Goal: Check status

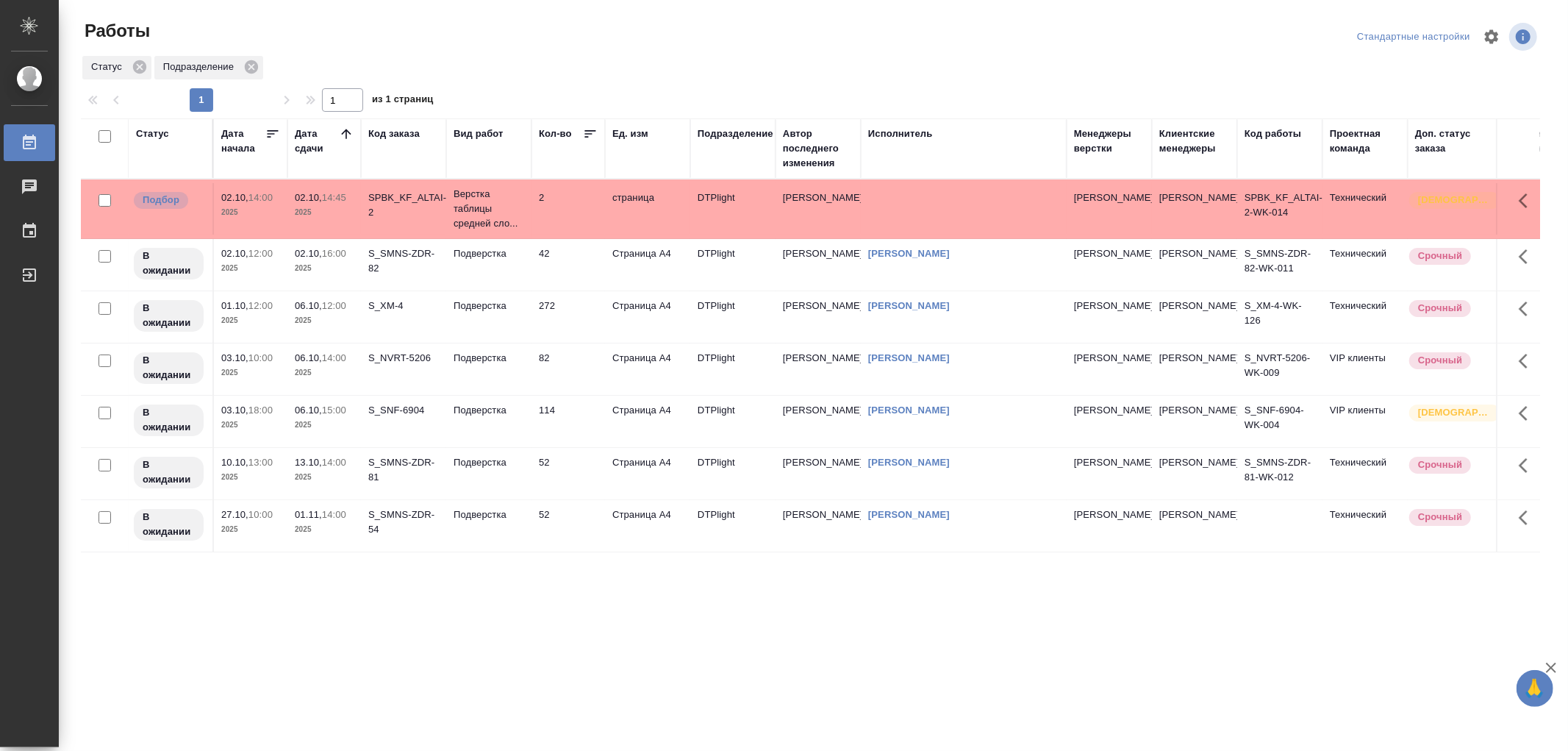
click at [507, 262] on td "Подверстка" at bounding box center [489, 264] width 85 height 51
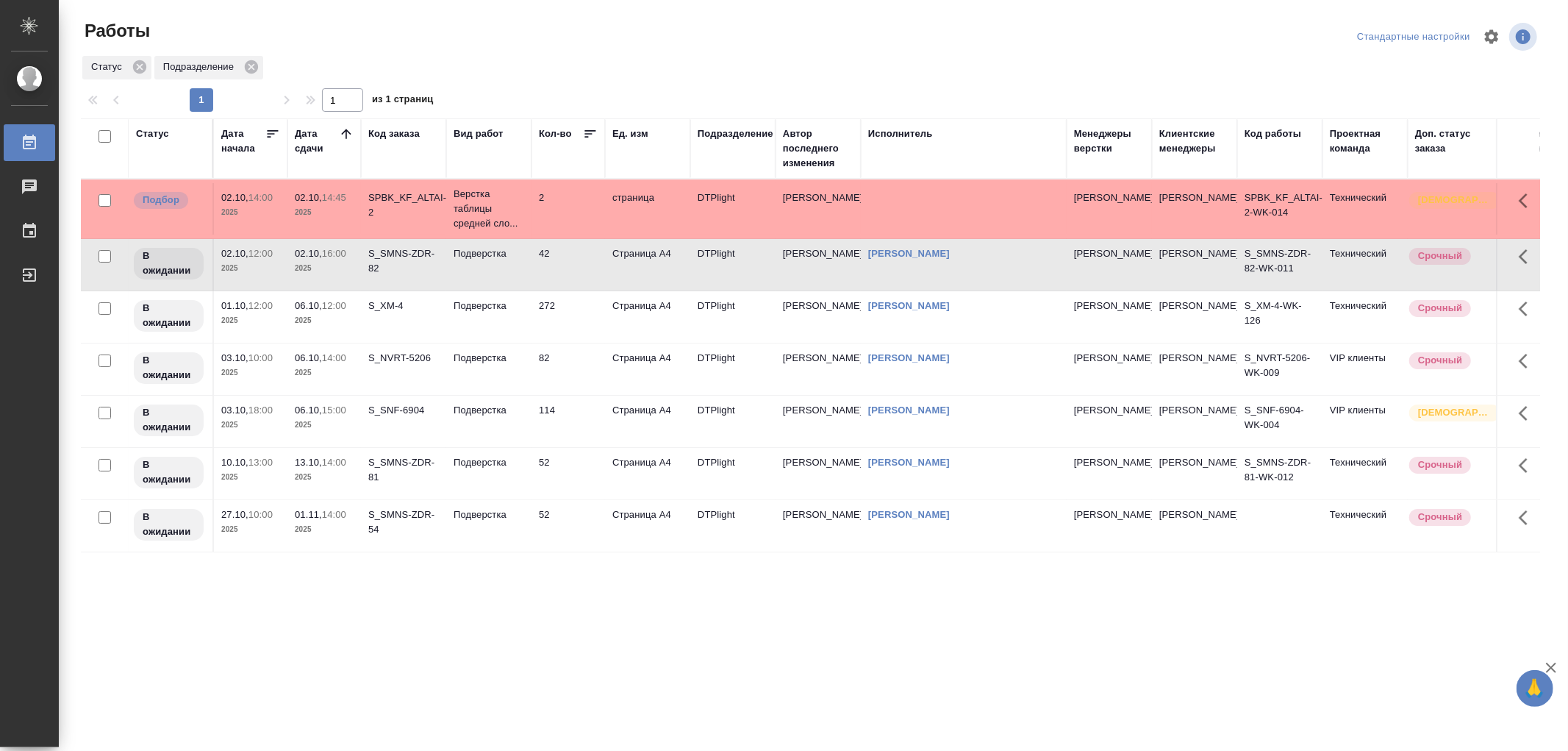
click at [507, 262] on td "Подверстка" at bounding box center [489, 264] width 85 height 51
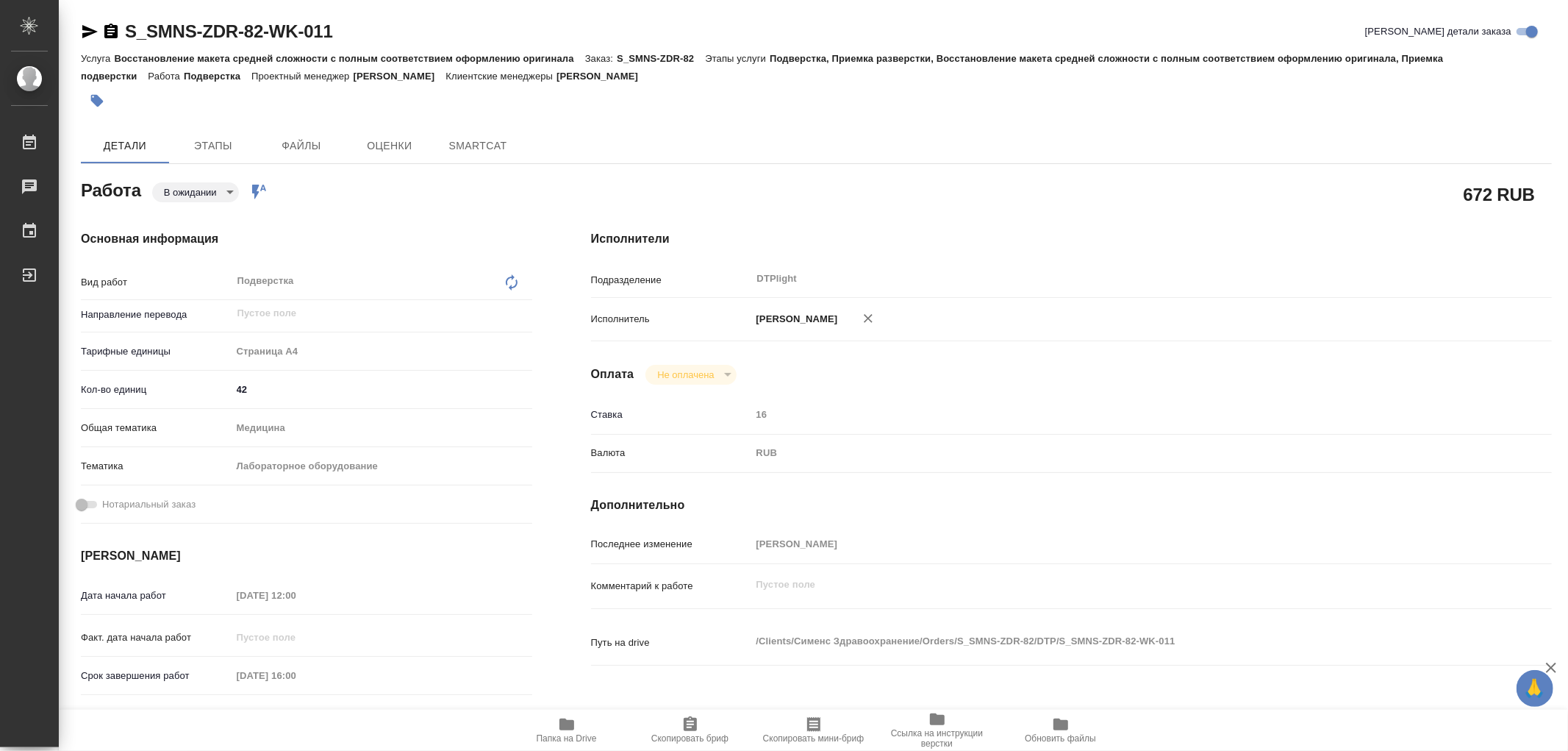
type textarea "x"
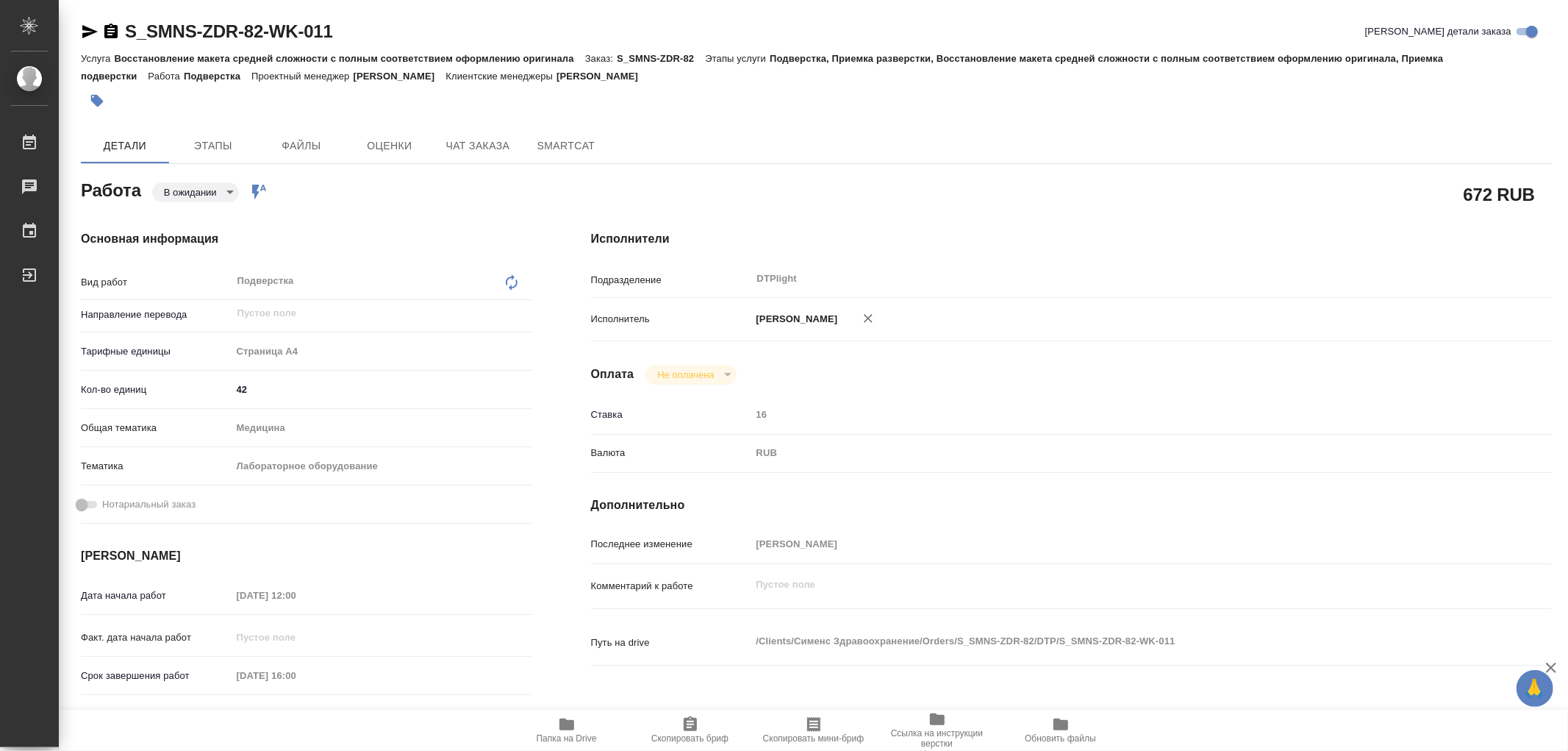
type textarea "x"
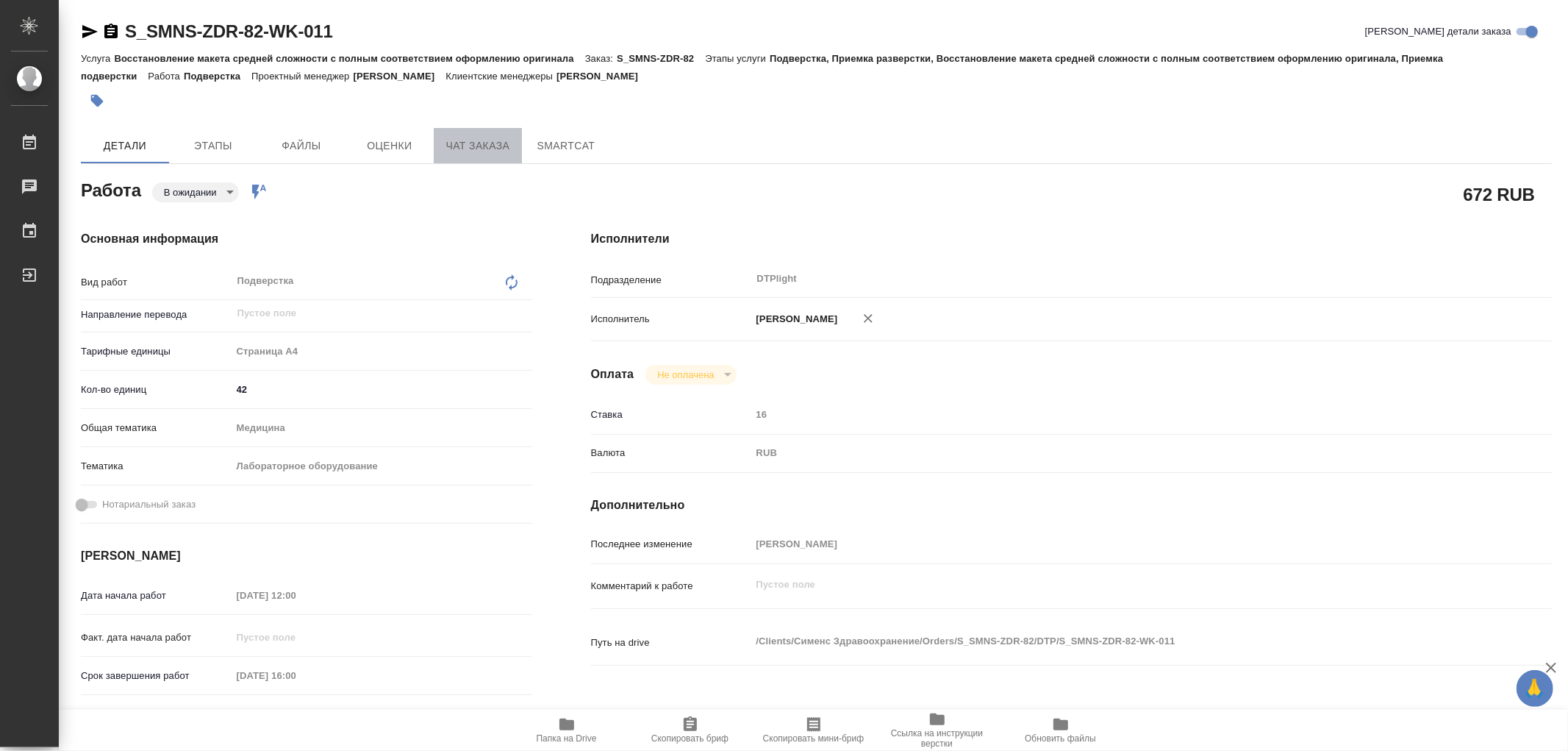
type textarea "x"
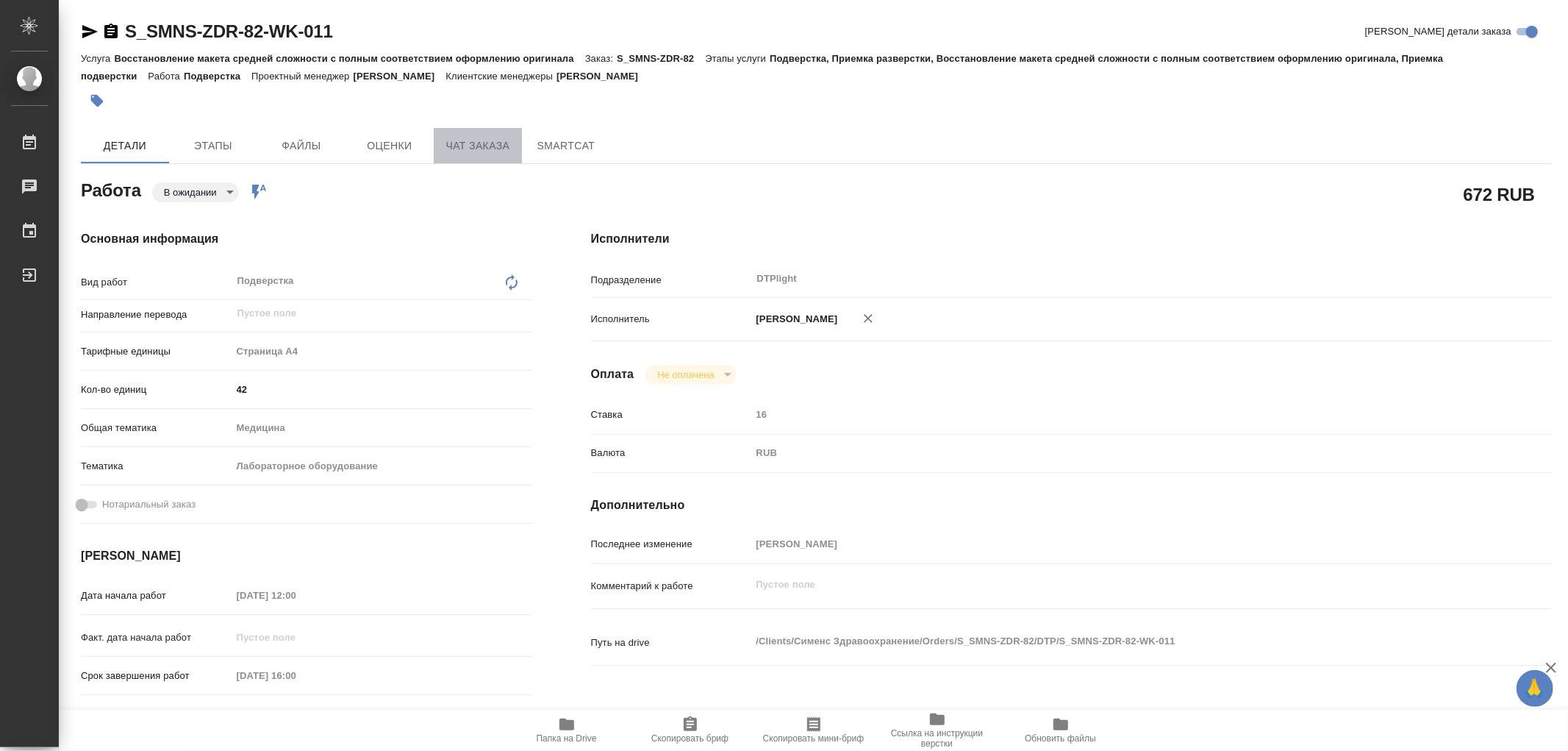
click at [480, 157] on button "Чат заказа" at bounding box center [477, 146] width 88 height 35
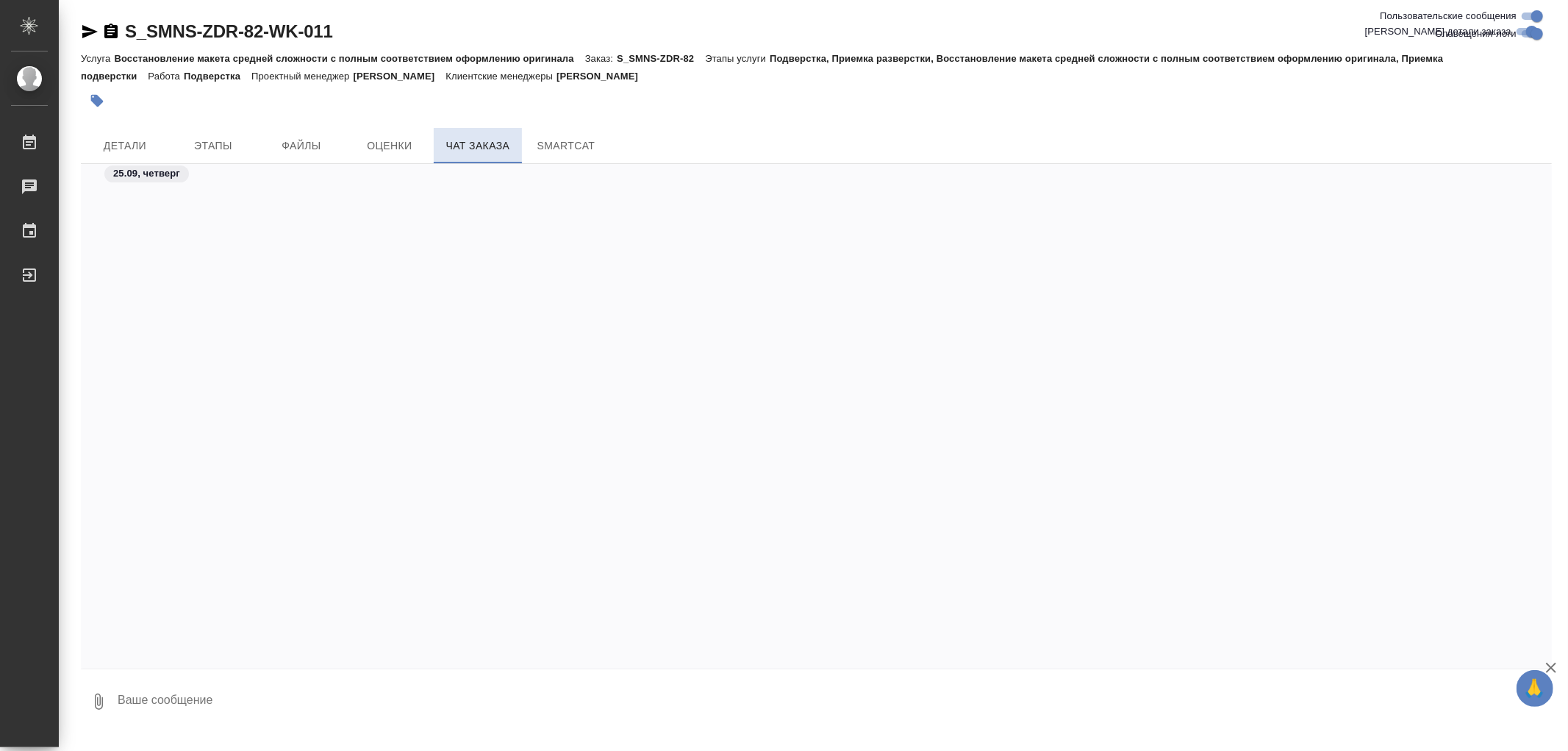
scroll to position [30537, 0]
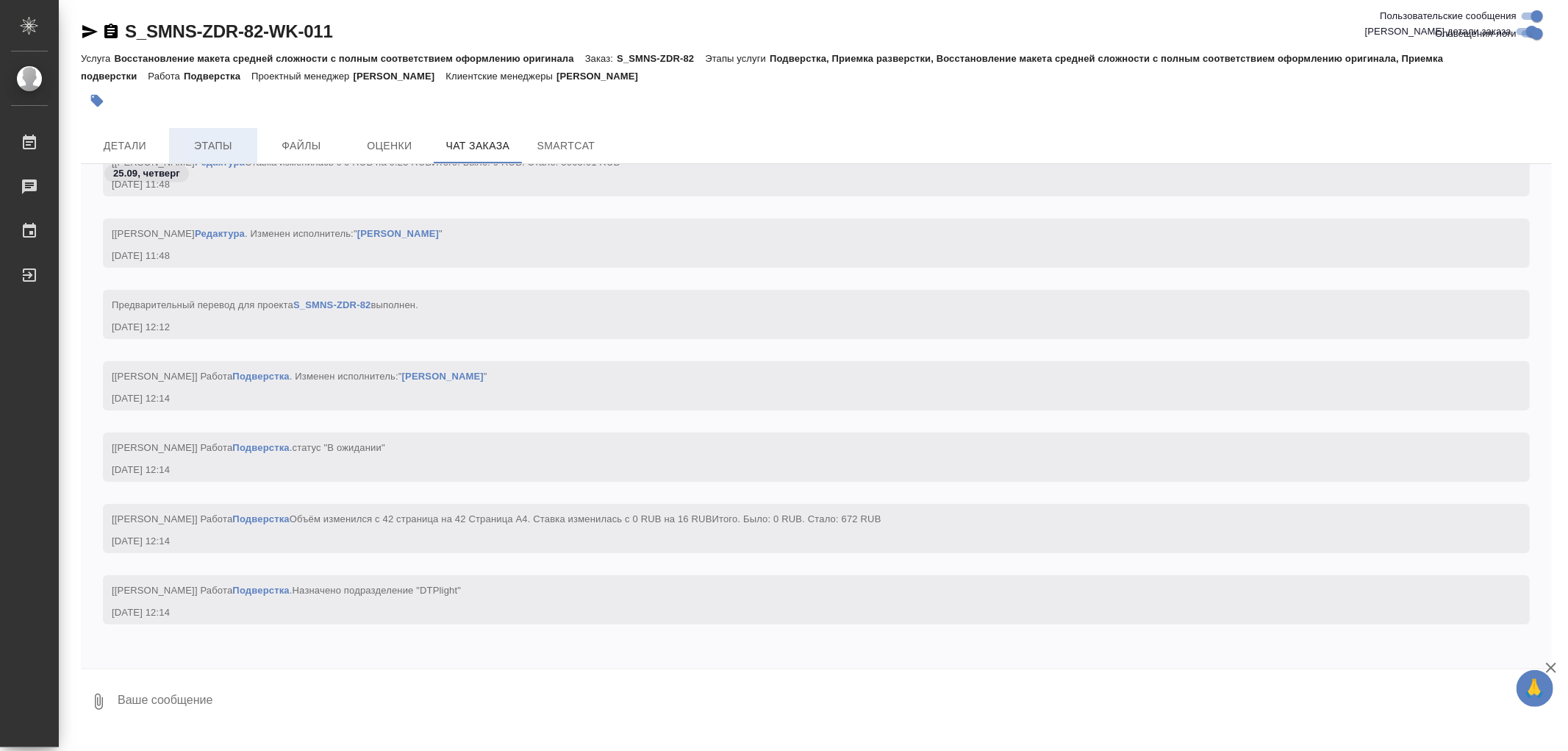
click at [211, 141] on span "Этапы" at bounding box center [213, 146] width 71 height 19
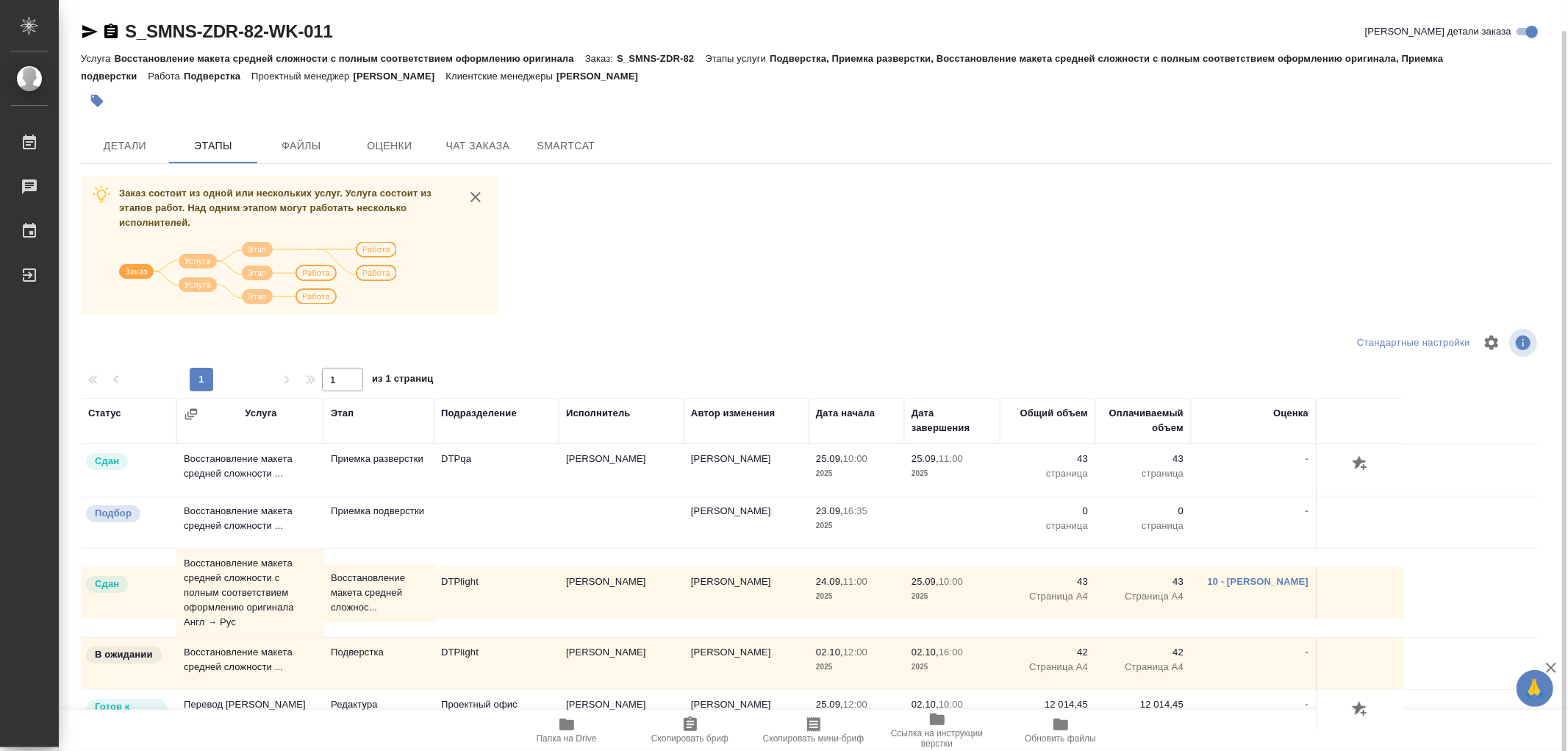
scroll to position [13, 0]
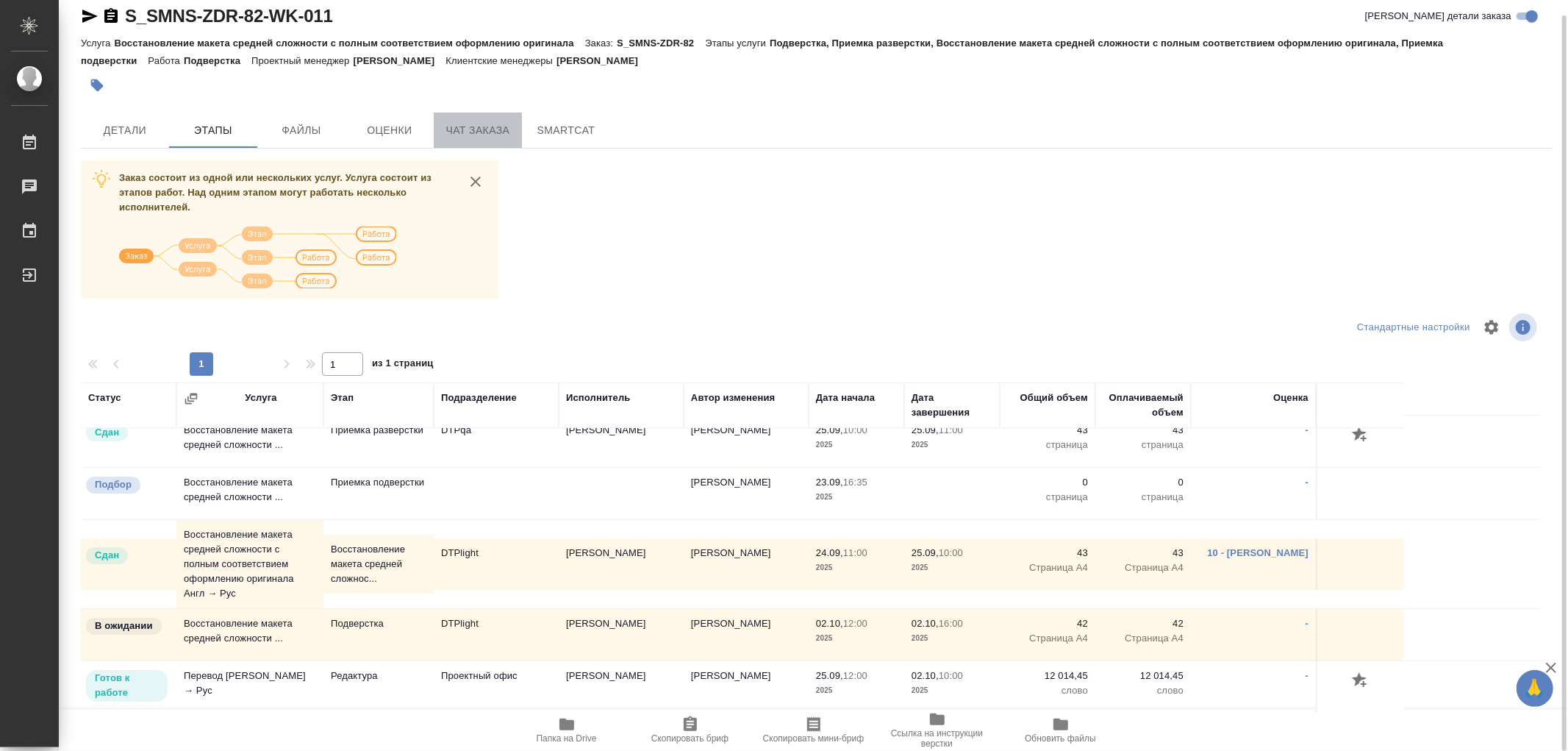
click at [486, 125] on span "Чат заказа" at bounding box center [477, 131] width 71 height 19
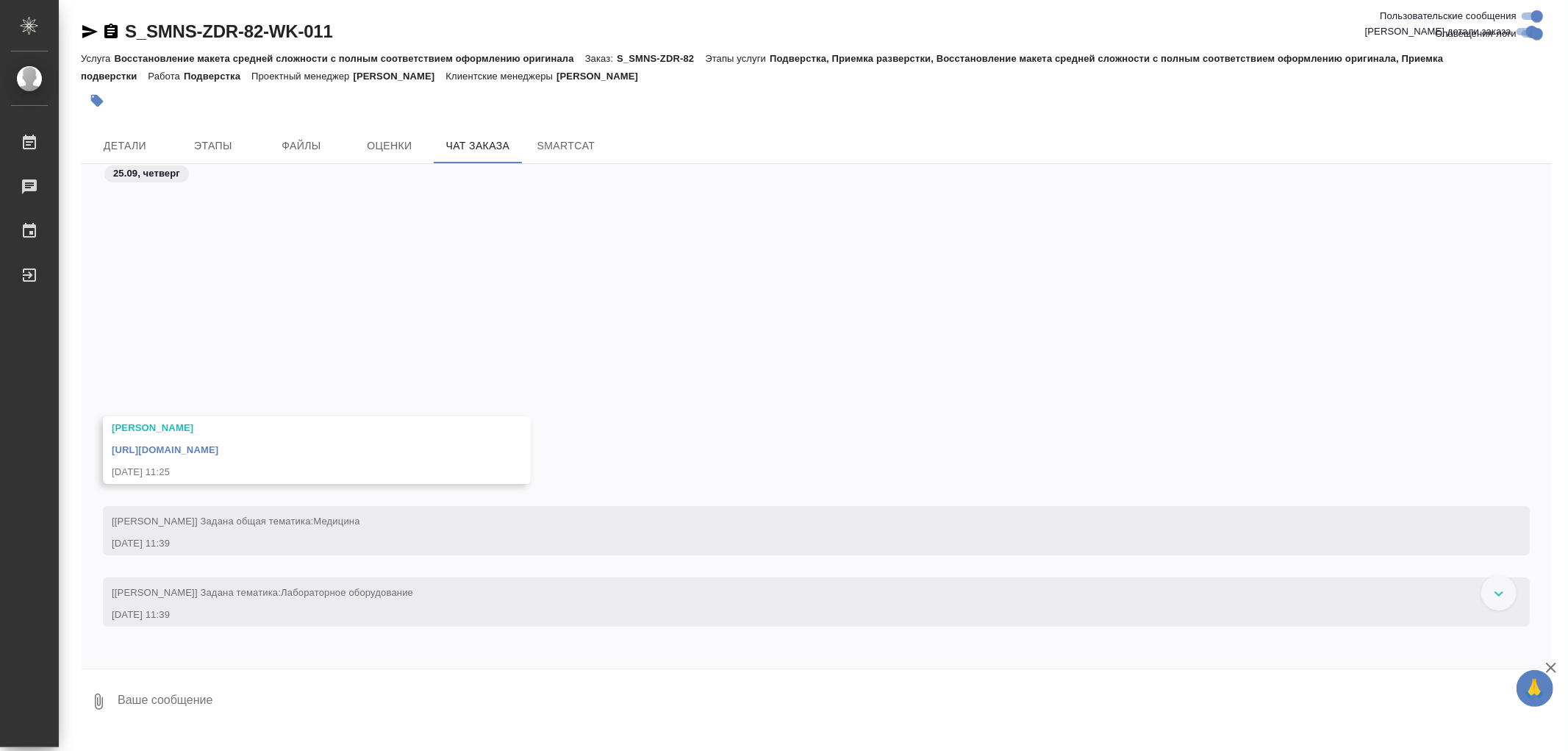
scroll to position [22595, 0]
